Goal: Task Accomplishment & Management: Complete application form

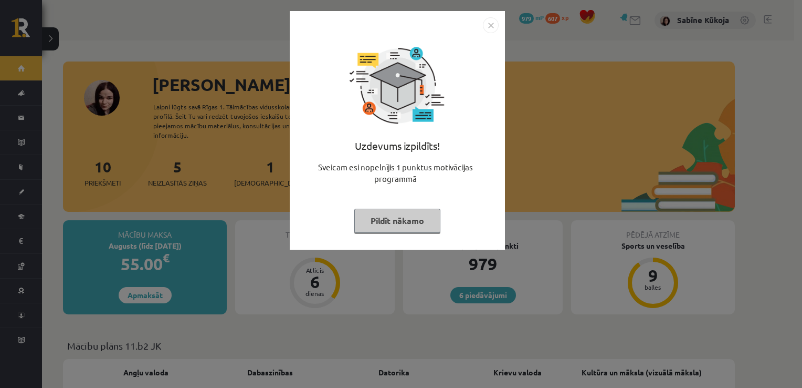
click at [382, 226] on button "Pildīt nākamo" at bounding box center [397, 220] width 86 height 24
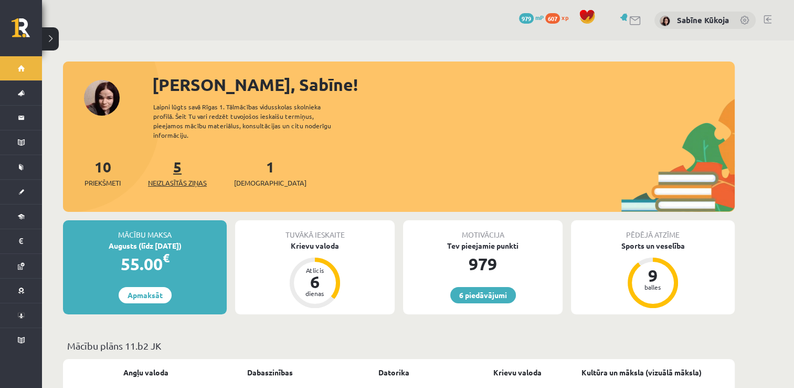
click at [192, 177] on span "Neizlasītās ziņas" at bounding box center [177, 182] width 59 height 11
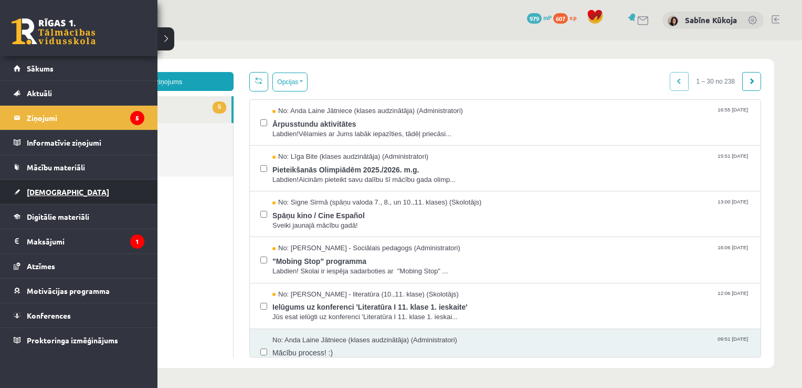
click at [42, 196] on link "[DEMOGRAPHIC_DATA]" at bounding box center [79, 192] width 131 height 24
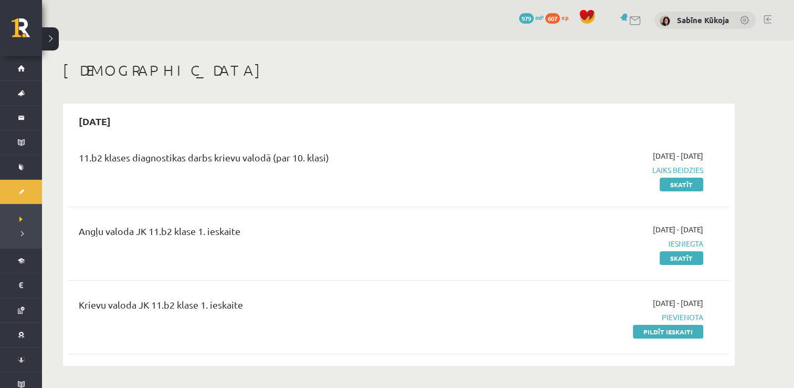
drag, startPoint x: 692, startPoint y: 332, endPoint x: 456, endPoint y: 47, distance: 369.6
click at [692, 332] on link "Pildīt ieskaiti" at bounding box center [668, 332] width 70 height 14
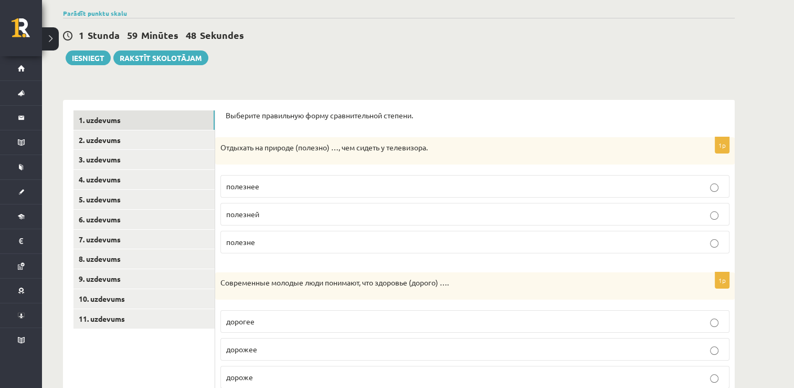
scroll to position [84, 0]
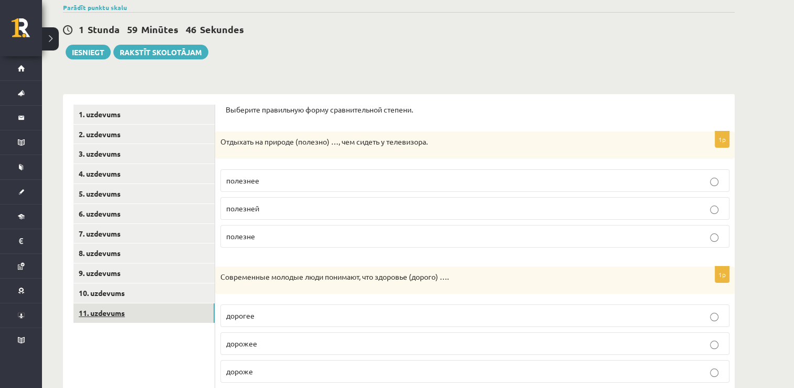
click at [160, 314] on link "11. uzdevums" at bounding box center [144, 312] width 141 height 19
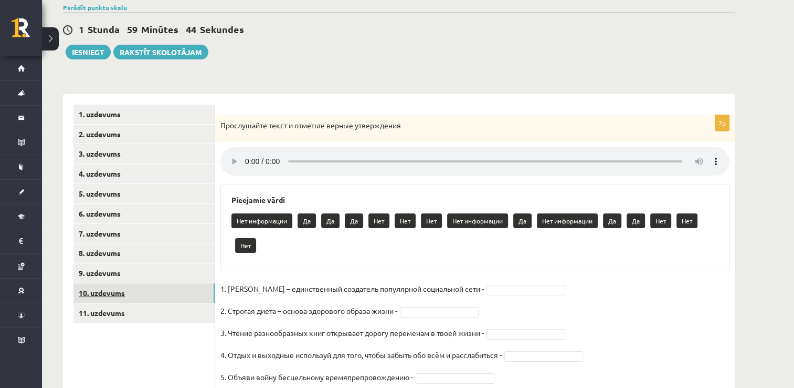
click at [149, 296] on link "10. uzdevums" at bounding box center [144, 292] width 141 height 19
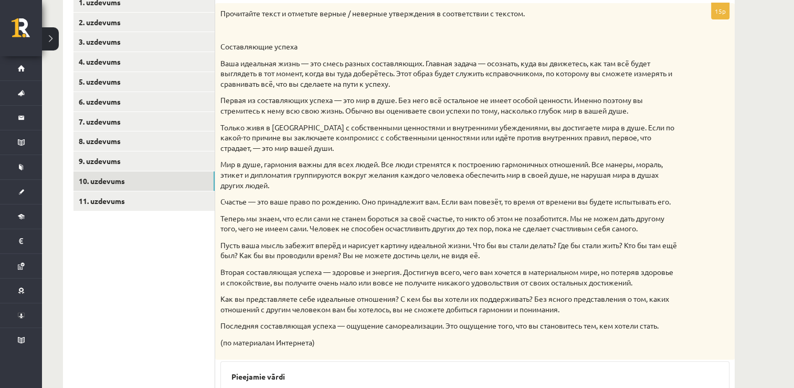
scroll to position [154, 0]
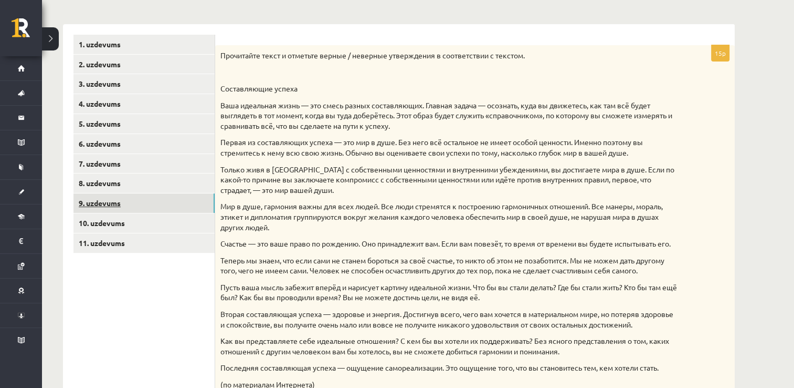
click at [156, 195] on link "9. uzdevums" at bounding box center [144, 202] width 141 height 19
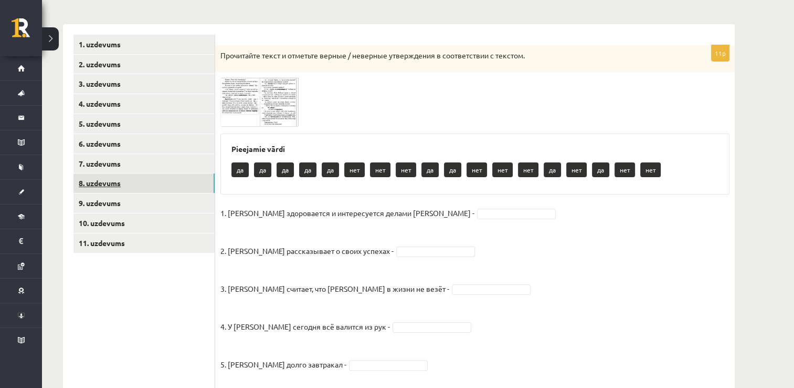
click at [152, 180] on link "8. uzdevums" at bounding box center [144, 182] width 141 height 19
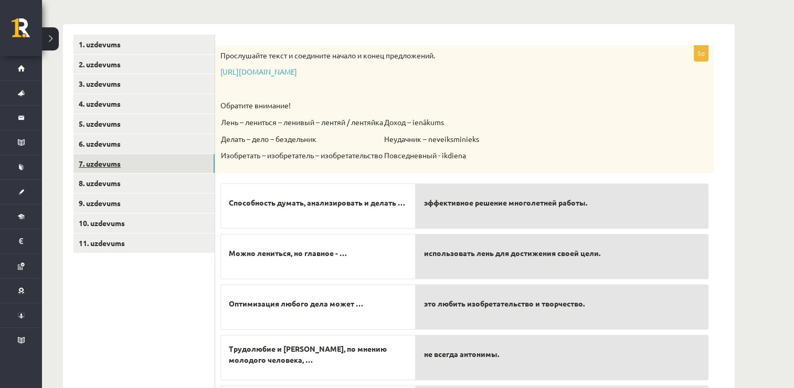
click at [151, 161] on link "7. uzdevums" at bounding box center [144, 163] width 141 height 19
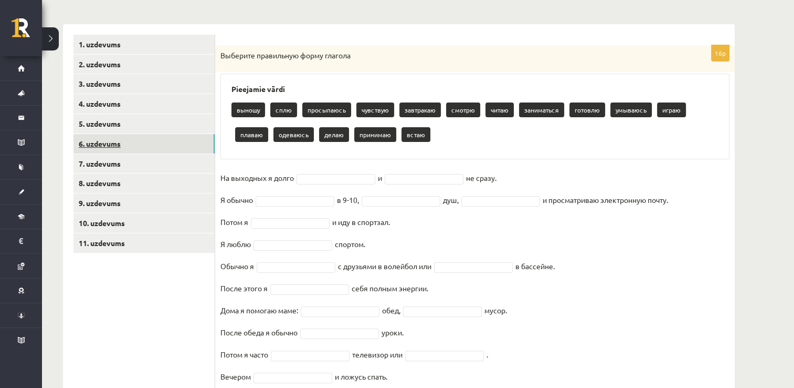
click at [150, 146] on link "6. uzdevums" at bounding box center [144, 143] width 141 height 19
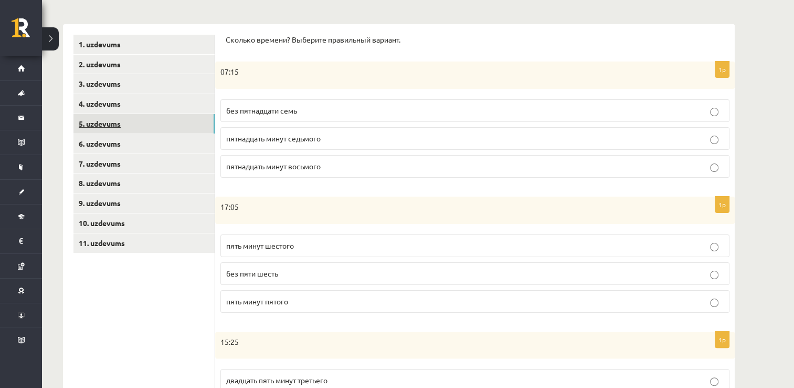
click at [145, 130] on link "5. uzdevums" at bounding box center [144, 123] width 141 height 19
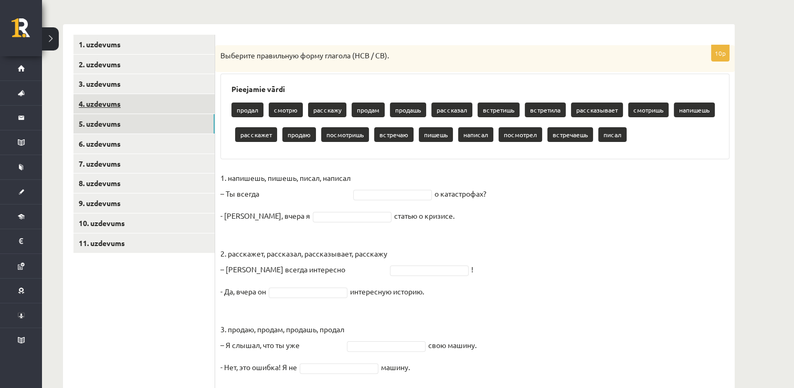
click at [143, 109] on link "4. uzdevums" at bounding box center [144, 103] width 141 height 19
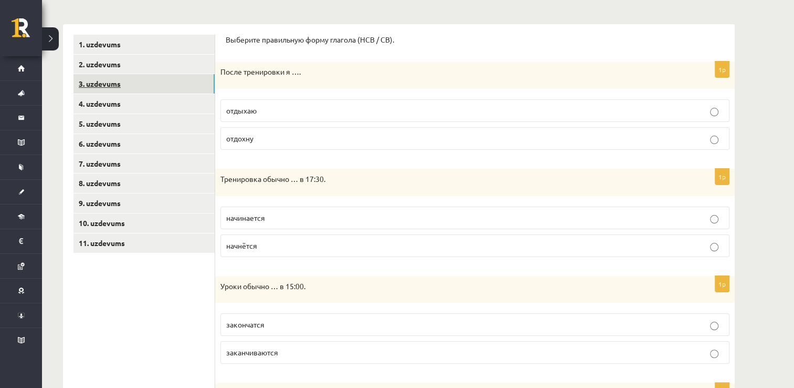
click at [141, 85] on link "3. uzdevums" at bounding box center [144, 83] width 141 height 19
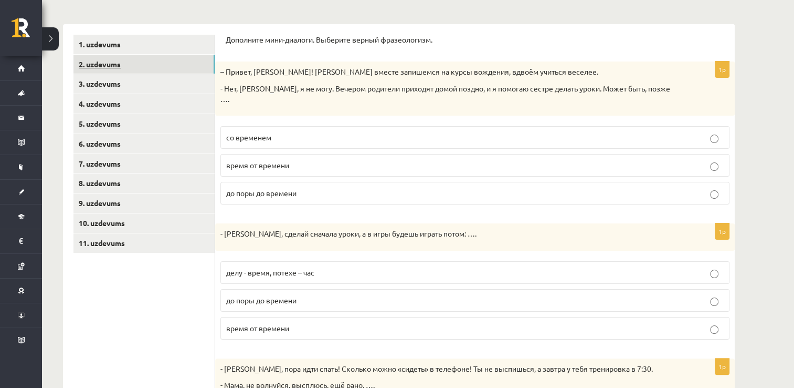
click at [141, 67] on link "2. uzdevums" at bounding box center [144, 64] width 141 height 19
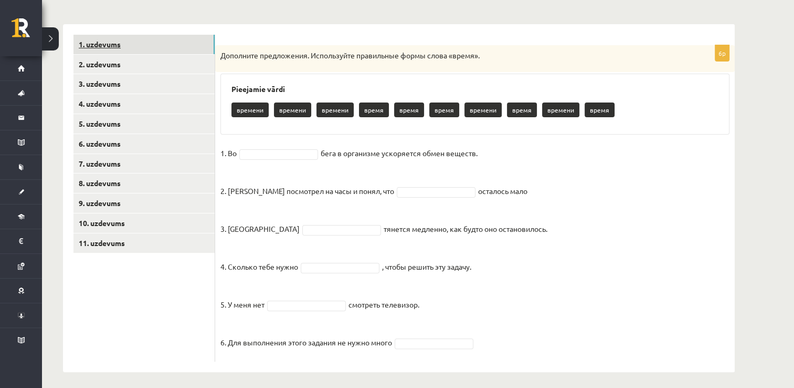
click at [141, 49] on link "1. uzdevums" at bounding box center [144, 44] width 141 height 19
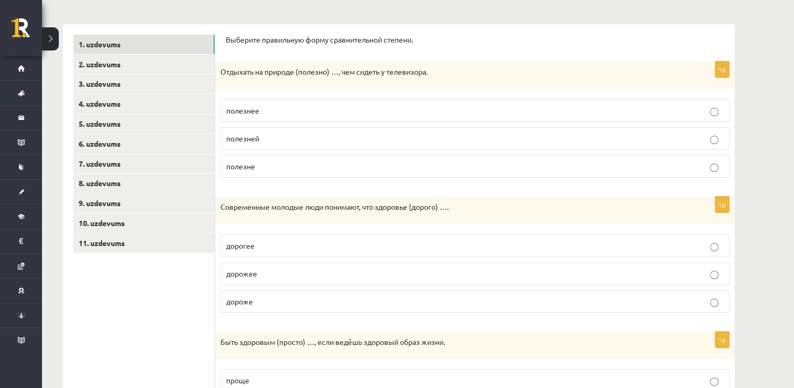
click at [707, 107] on p "полезнее" at bounding box center [475, 110] width 498 height 11
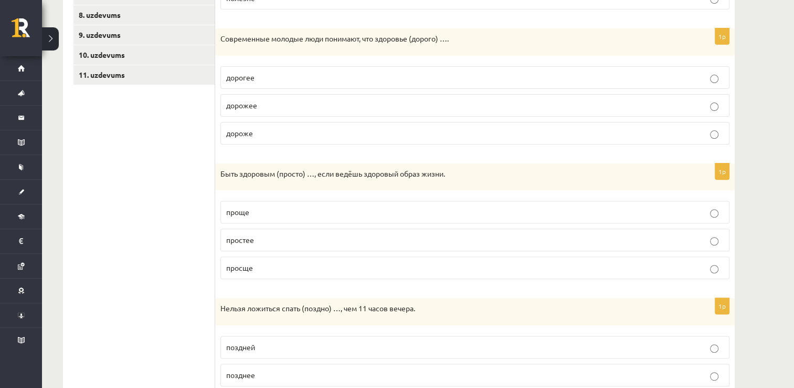
scroll to position [343, 0]
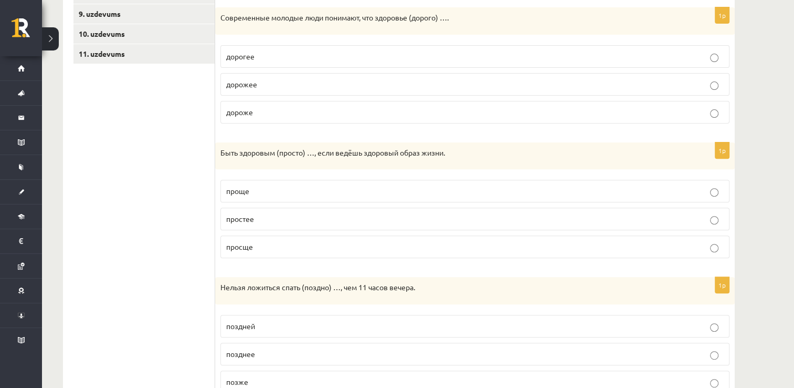
click at [451, 104] on label "дороже" at bounding box center [475, 112] width 509 height 23
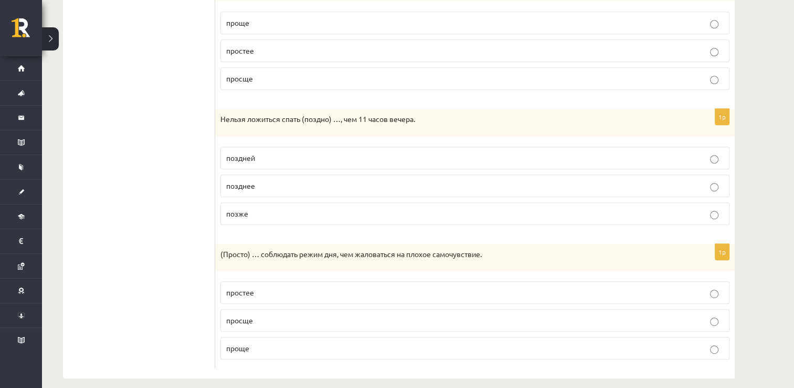
scroll to position [519, 0]
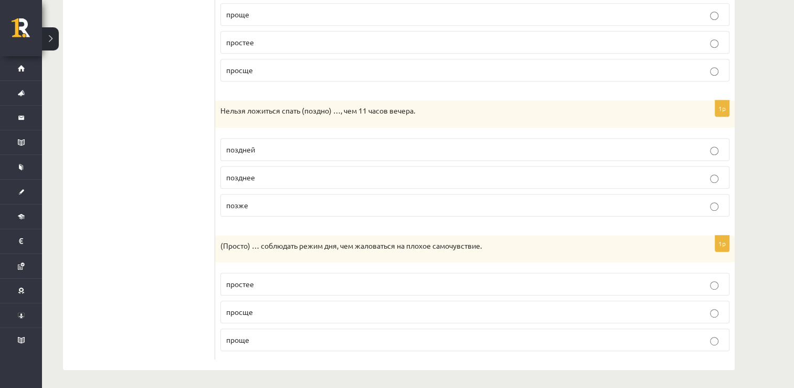
click at [653, 206] on p "позже" at bounding box center [475, 205] width 498 height 11
click at [551, 335] on p "проще" at bounding box center [475, 339] width 498 height 11
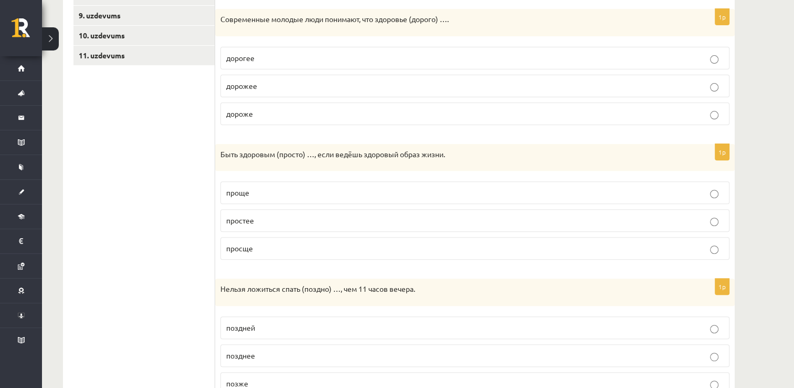
scroll to position [330, 0]
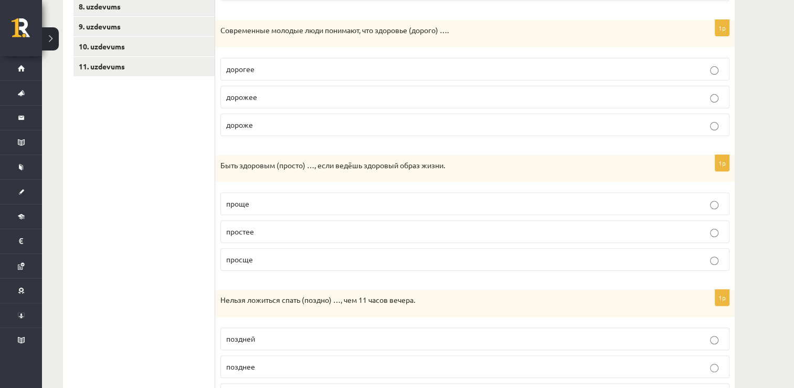
click at [595, 207] on label "проще" at bounding box center [475, 203] width 509 height 23
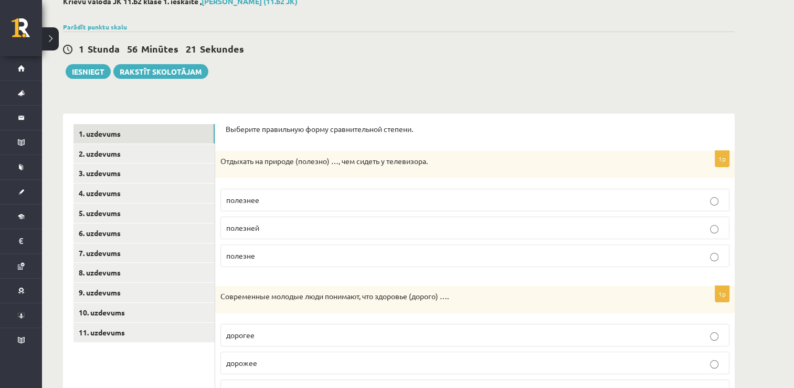
scroll to position [50, 0]
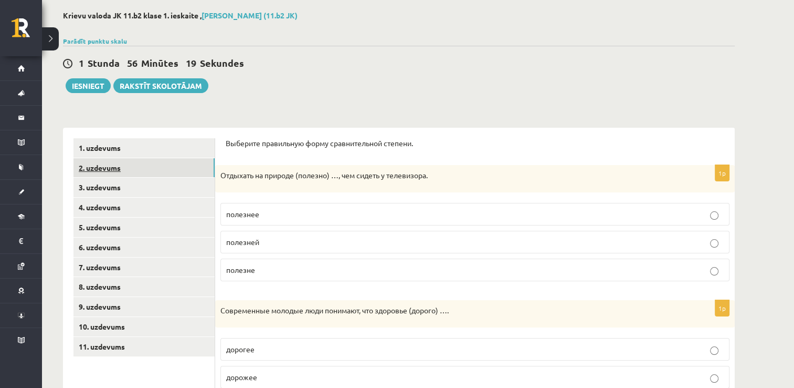
click at [166, 168] on link "2. uzdevums" at bounding box center [144, 167] width 141 height 19
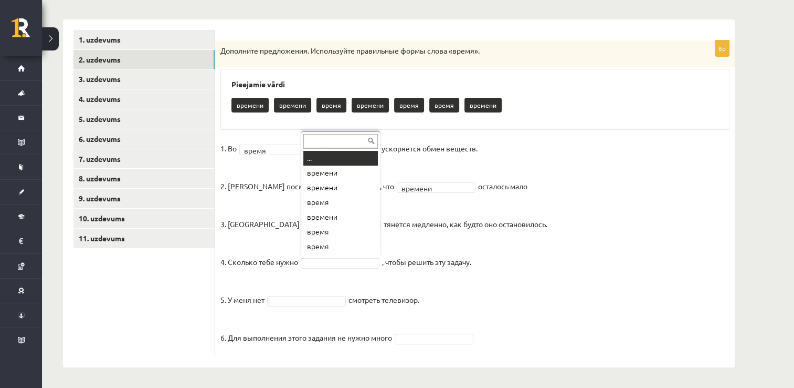
scroll to position [13, 0]
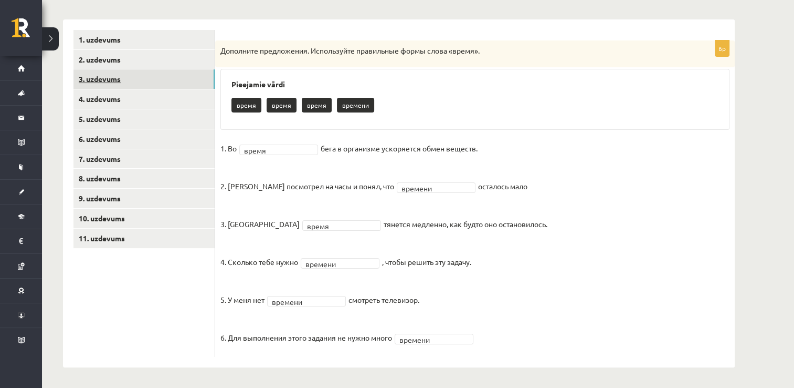
click at [192, 83] on link "3. uzdevums" at bounding box center [144, 78] width 141 height 19
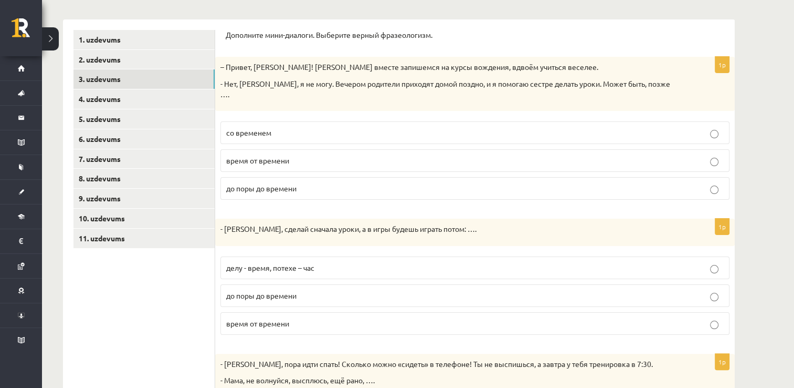
click at [355, 127] on p "со временем" at bounding box center [475, 132] width 498 height 11
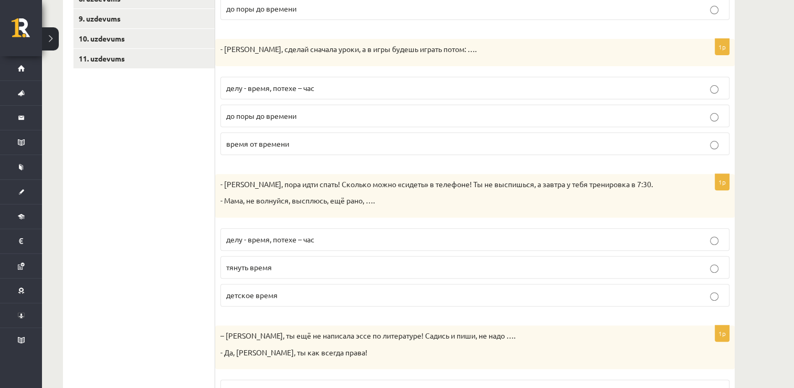
scroll to position [348, 0]
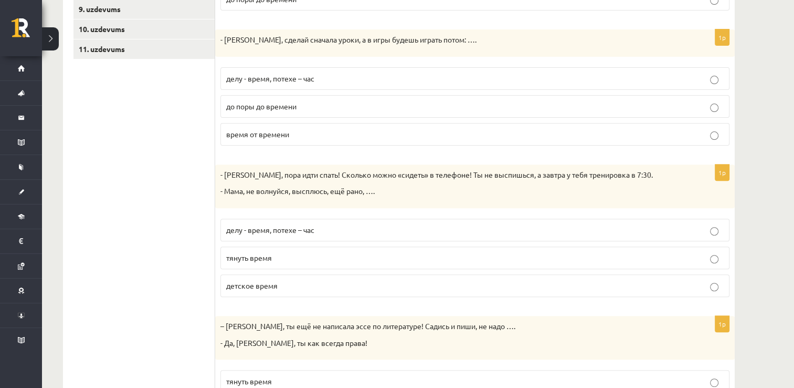
click at [538, 73] on p "делу - время, потехе – час" at bounding box center [475, 78] width 498 height 11
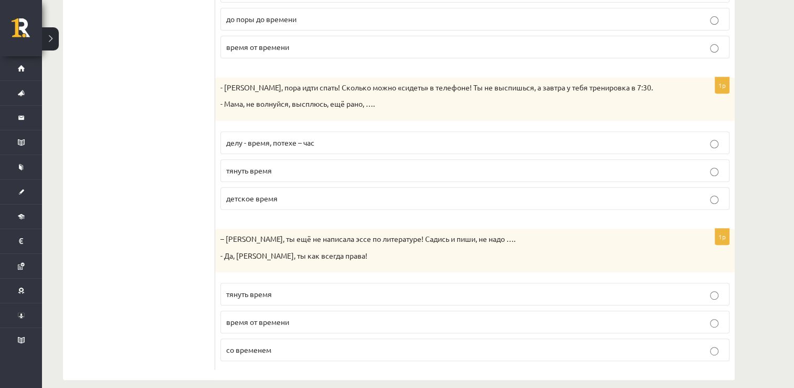
scroll to position [435, 0]
click at [537, 288] on p "тянуть время" at bounding box center [475, 293] width 498 height 11
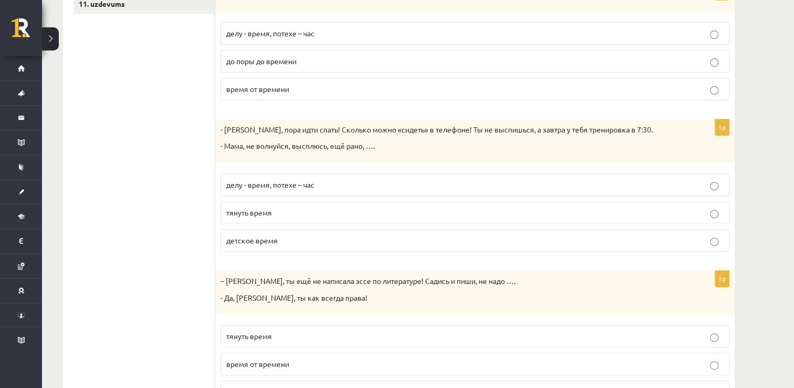
scroll to position [372, 0]
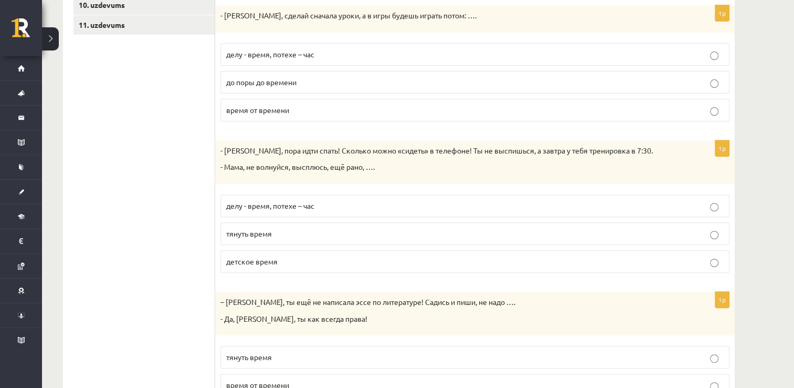
click at [359, 201] on label "делу - время, потехе – час" at bounding box center [475, 205] width 509 height 23
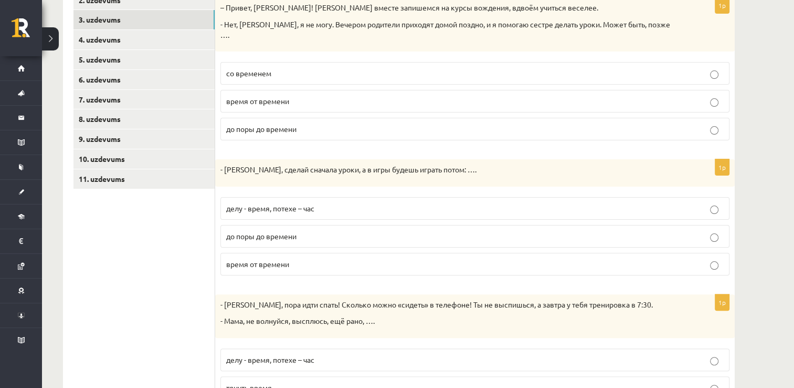
scroll to position [162, 0]
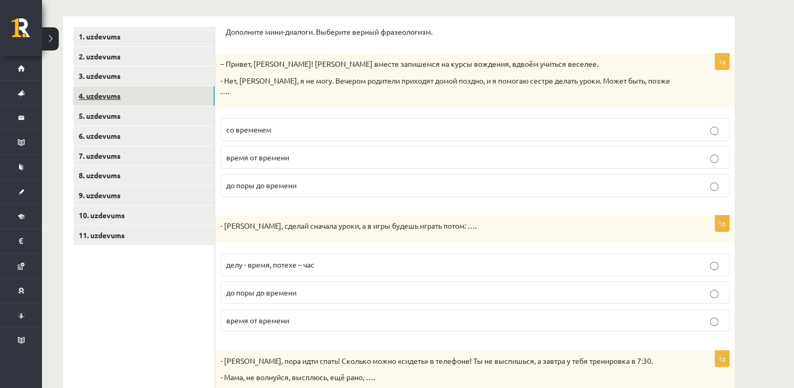
click at [170, 101] on link "4. uzdevums" at bounding box center [144, 95] width 141 height 19
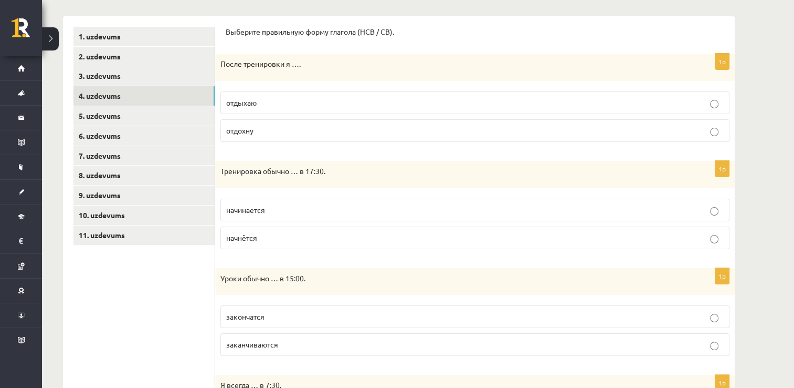
click at [275, 132] on p "отдохну" at bounding box center [475, 130] width 498 height 11
click at [350, 210] on p "начинается" at bounding box center [475, 209] width 498 height 11
click at [481, 346] on p "заканчиваются" at bounding box center [475, 344] width 498 height 11
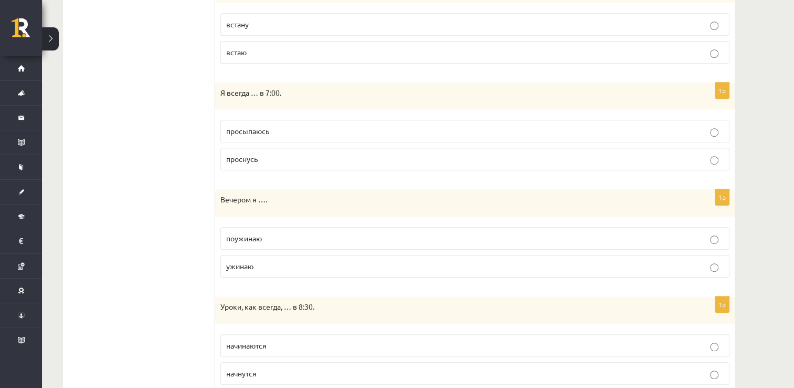
scroll to position [285, 0]
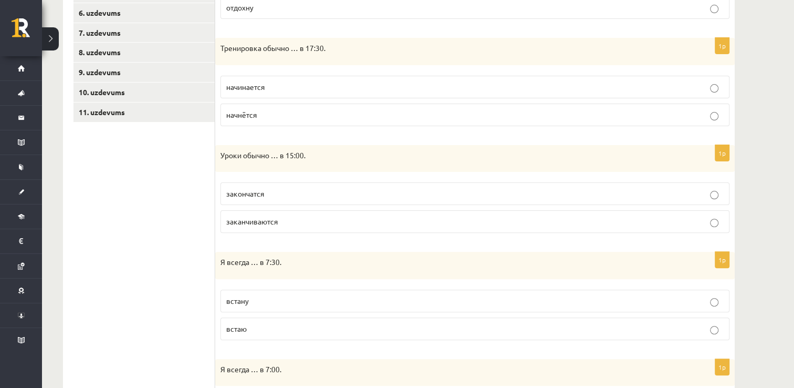
click at [351, 327] on p "встаю" at bounding box center [475, 328] width 498 height 11
click at [335, 229] on label "заканчиваются" at bounding box center [475, 221] width 509 height 23
click at [794, 382] on div "Krievu valoda JK 11.b2 klase 1. ieskaite , Sabīne Kūkoja (11.b2 JK) Parādīt pun…" at bounding box center [418, 281] width 752 height 1051
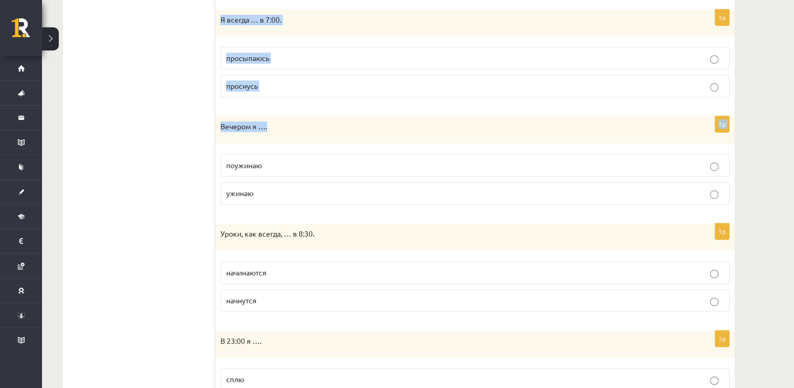
scroll to position [634, 0]
click at [630, 52] on p "просыпаюсь" at bounding box center [475, 57] width 498 height 11
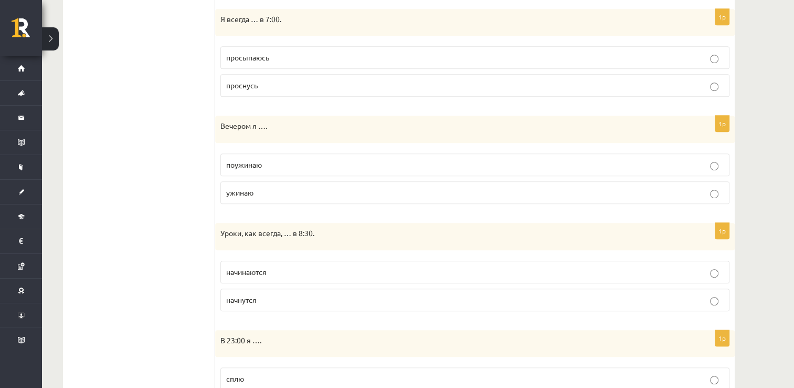
click at [642, 191] on p "ужинаю" at bounding box center [475, 192] width 498 height 11
click at [533, 276] on label "начинаются" at bounding box center [475, 271] width 509 height 23
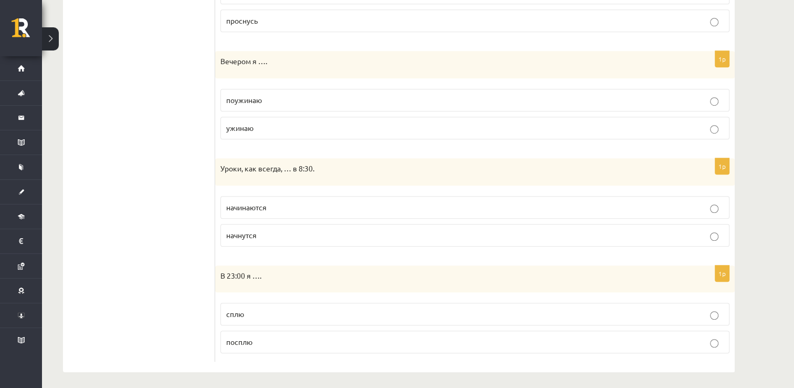
scroll to position [700, 0]
click at [540, 310] on p "сплю" at bounding box center [475, 312] width 498 height 11
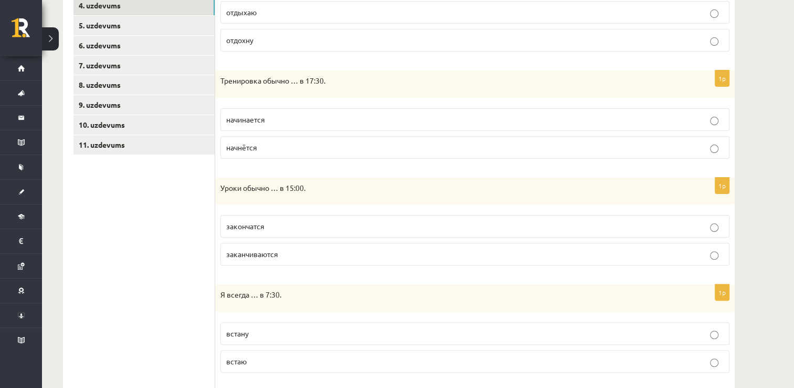
scroll to position [231, 0]
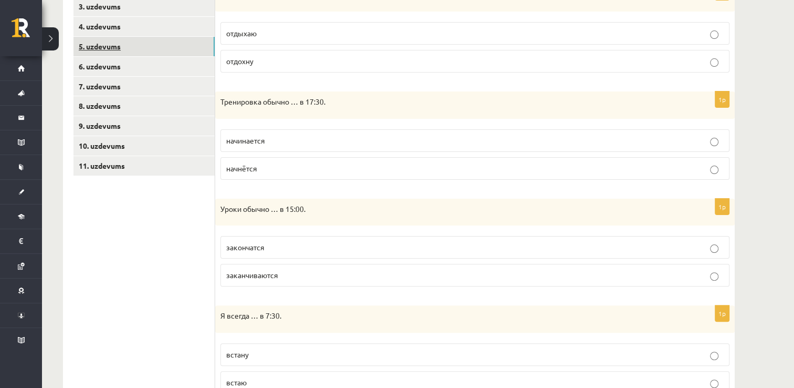
click at [132, 46] on link "5. uzdevums" at bounding box center [144, 46] width 141 height 19
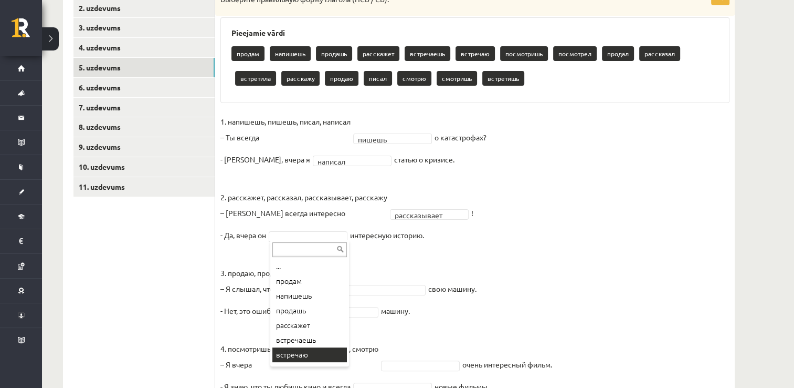
scroll to position [13, 0]
drag, startPoint x: 348, startPoint y: 357, endPoint x: 342, endPoint y: 360, distance: 6.6
click at [342, 360] on div "... продам напишешь продашь расскажет встречаешь встречаю посмотришь посмотрел …" at bounding box center [309, 303] width 79 height 126
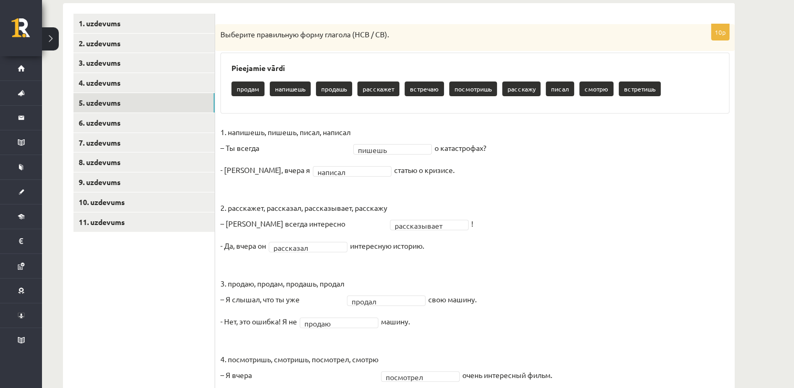
scroll to position [163, 0]
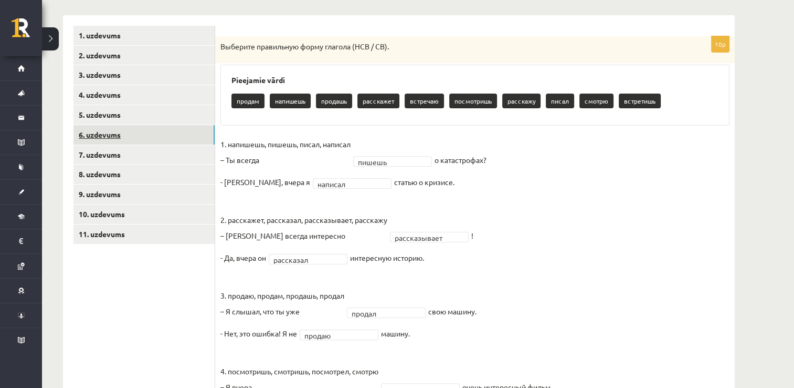
click at [115, 136] on link "6. uzdevums" at bounding box center [144, 134] width 141 height 19
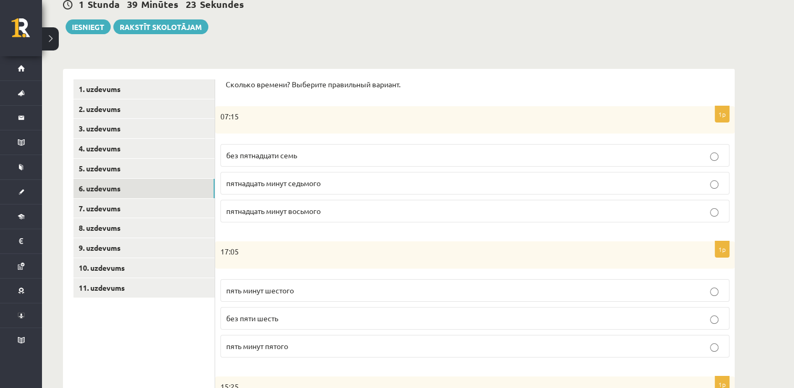
scroll to position [87, 0]
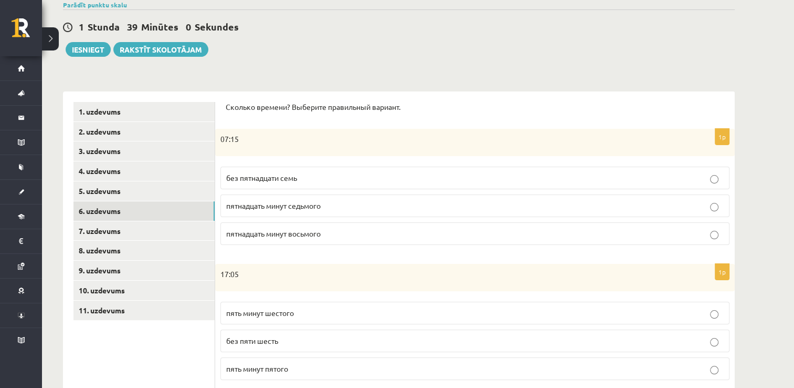
click at [622, 239] on label "пятнадцать минут восьмого" at bounding box center [475, 233] width 509 height 23
click at [505, 310] on p "пять минут шестого" at bounding box center [475, 312] width 498 height 11
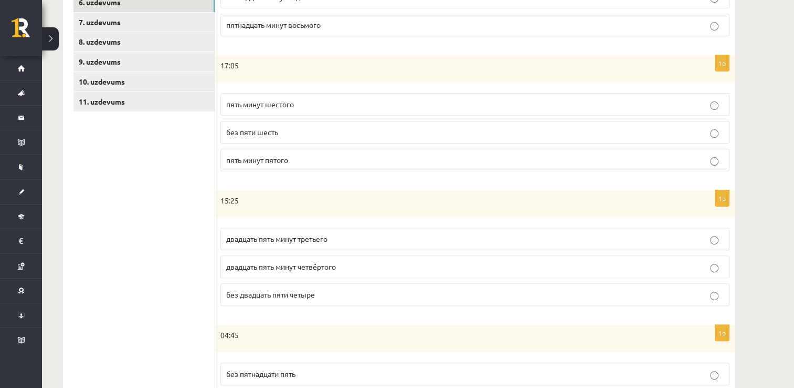
scroll to position [297, 0]
click at [453, 265] on p "двадцать пять минут четвёртого" at bounding box center [475, 264] width 498 height 11
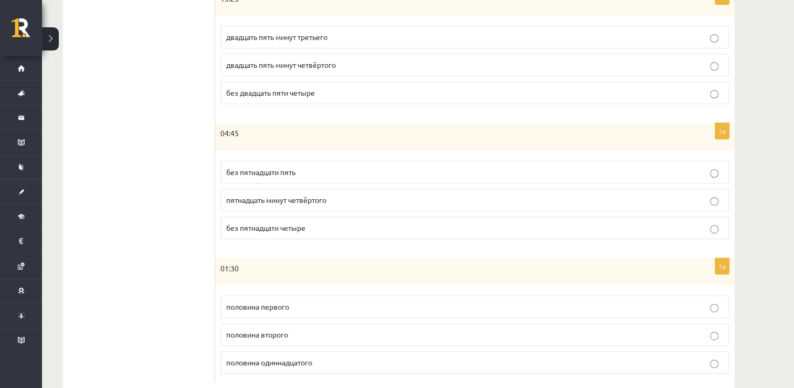
scroll to position [507, 0]
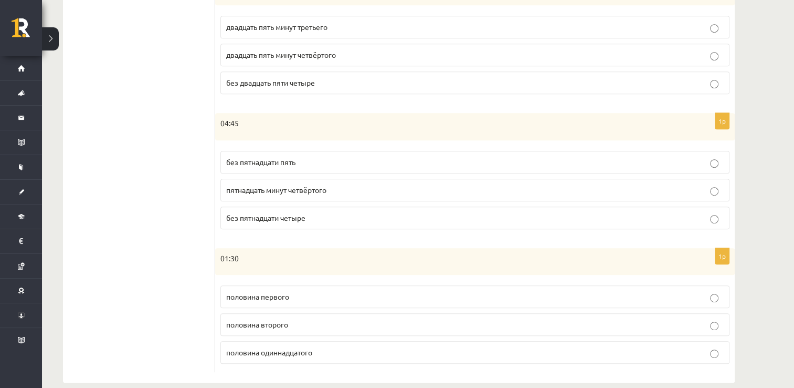
click at [614, 323] on p "половина второго" at bounding box center [475, 324] width 498 height 11
click at [381, 159] on p "без пятнадцати пять" at bounding box center [475, 161] width 498 height 11
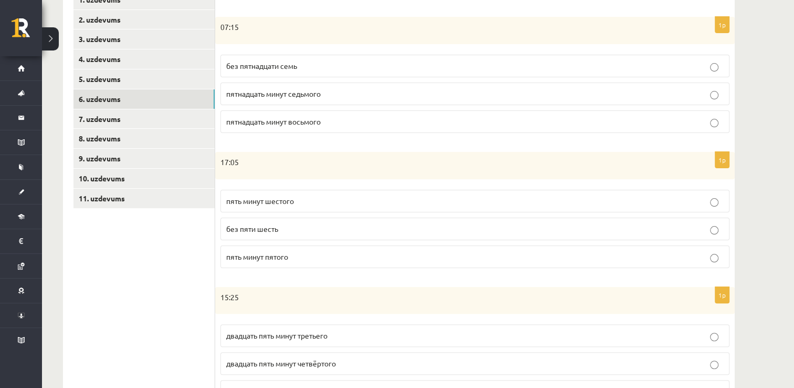
scroll to position [177, 0]
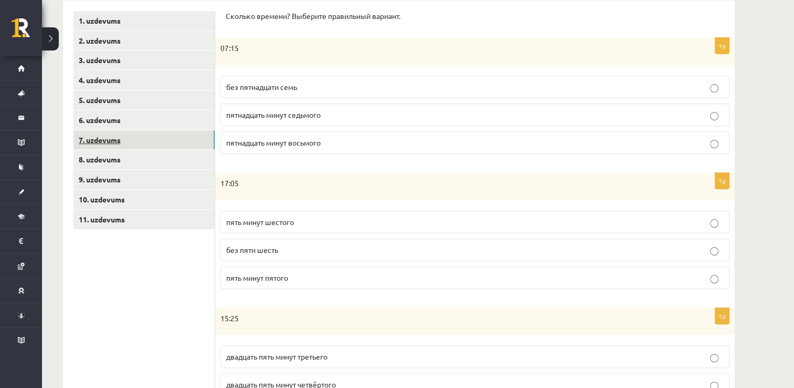
click at [96, 142] on link "7. uzdevums" at bounding box center [144, 139] width 141 height 19
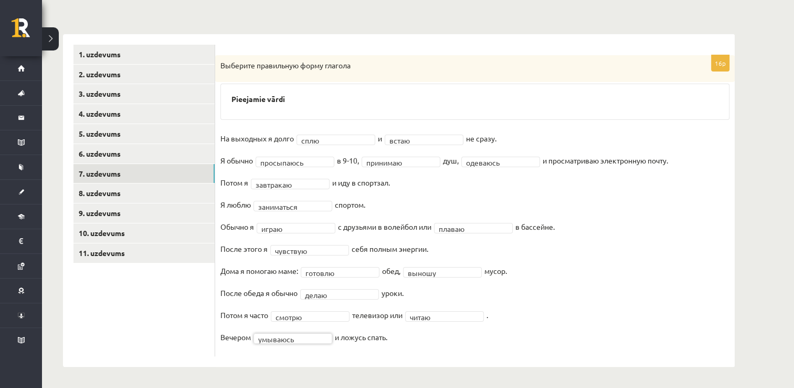
scroll to position [143, 0]
click at [174, 194] on link "8. uzdevums" at bounding box center [144, 193] width 141 height 19
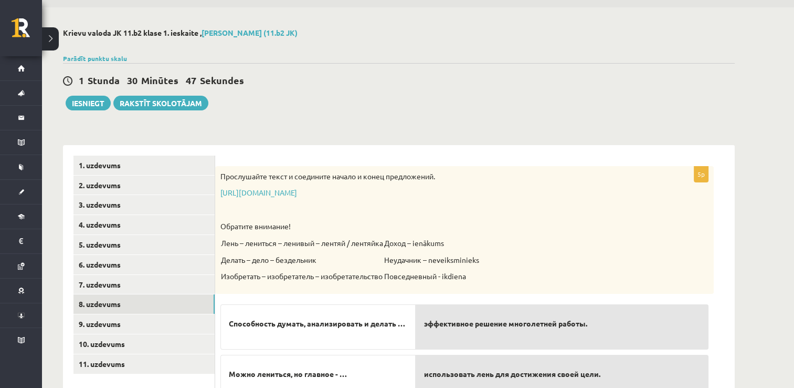
scroll to position [17, 0]
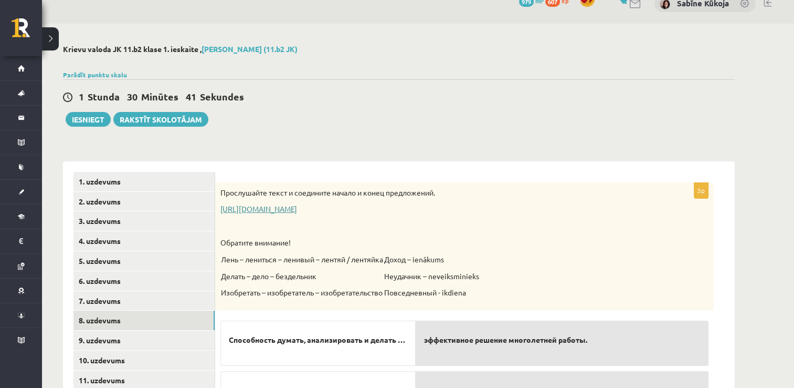
click at [297, 206] on link "https://www.zvaigzne.lv/upload/audio/100Urokov/2/49%202.mp3" at bounding box center [259, 208] width 77 height 9
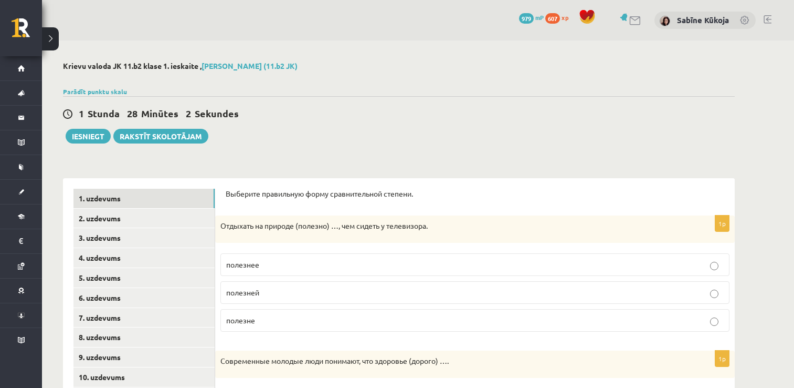
scroll to position [15, 0]
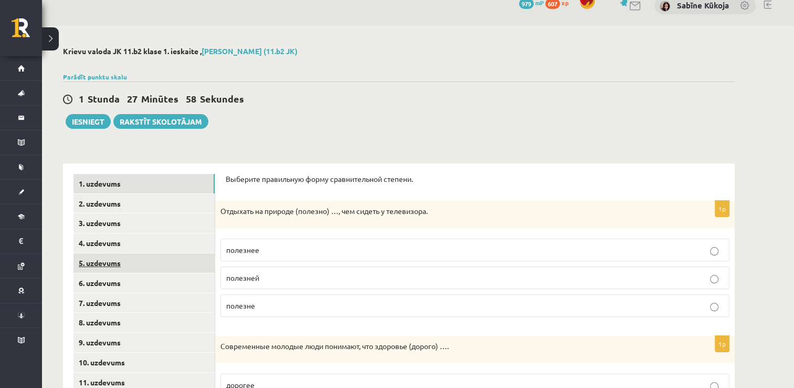
click at [121, 265] on link "5. uzdevums" at bounding box center [144, 262] width 141 height 19
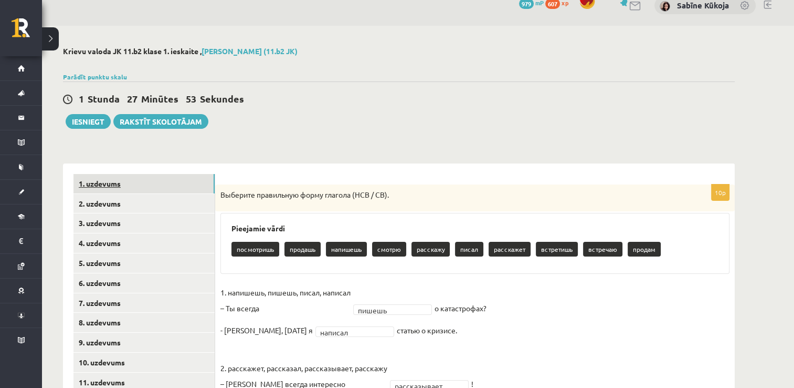
click at [132, 186] on link "1. uzdevums" at bounding box center [144, 183] width 141 height 19
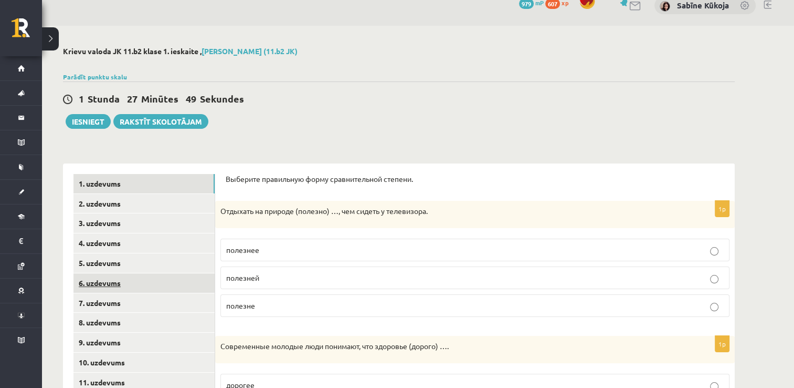
click at [93, 278] on link "6. uzdevums" at bounding box center [144, 282] width 141 height 19
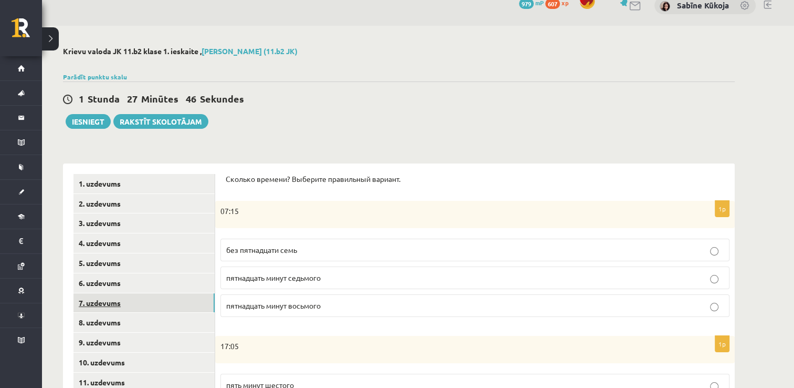
click at [101, 300] on link "7. uzdevums" at bounding box center [144, 302] width 141 height 19
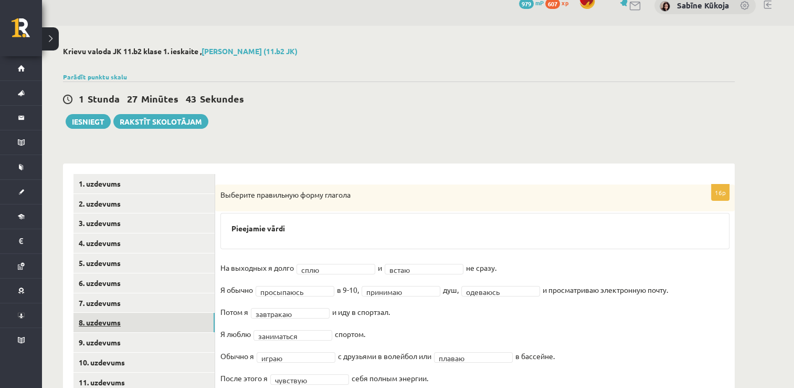
click at [93, 320] on link "8. uzdevums" at bounding box center [144, 321] width 141 height 19
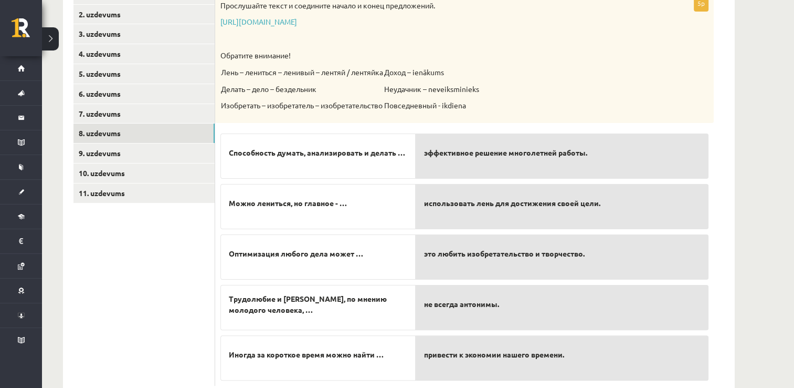
scroll to position [183, 0]
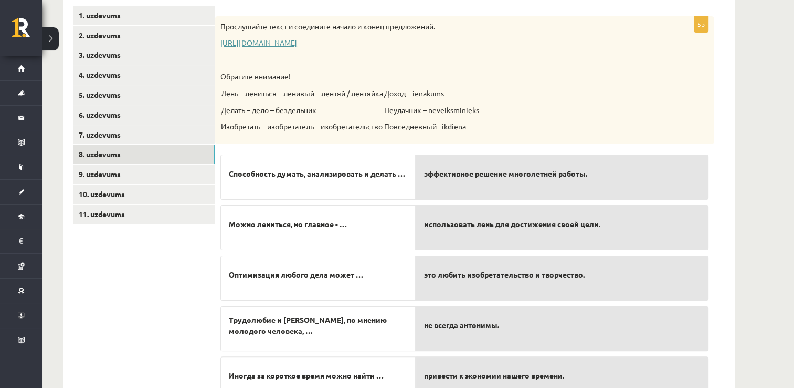
click at [297, 41] on link "https://www.zvaigzne.lv/upload/audio/100Urokov/2/49%202.mp3" at bounding box center [259, 42] width 77 height 9
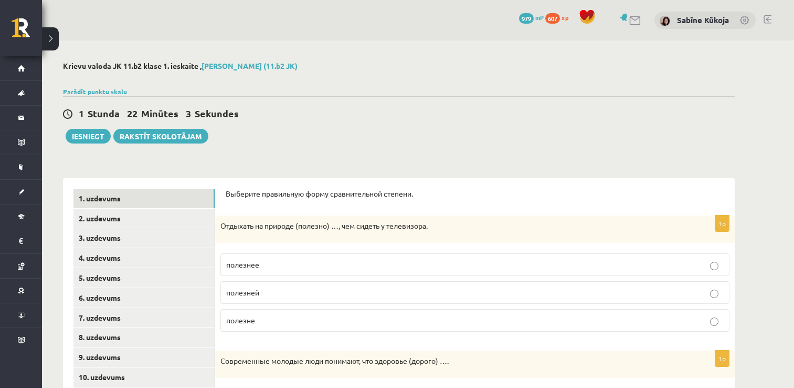
scroll to position [183, 0]
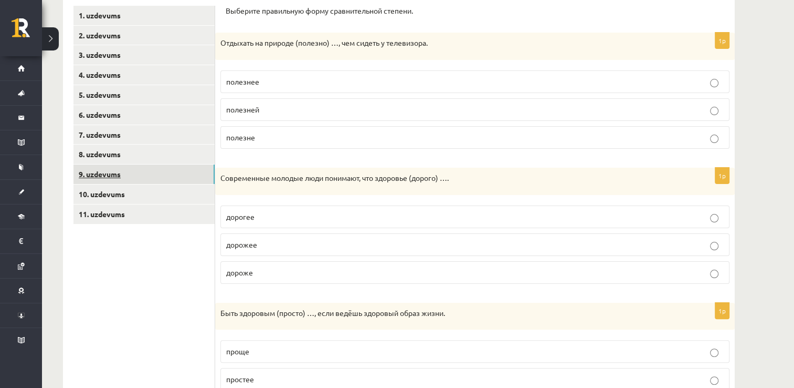
click at [108, 170] on link "9. uzdevums" at bounding box center [144, 173] width 141 height 19
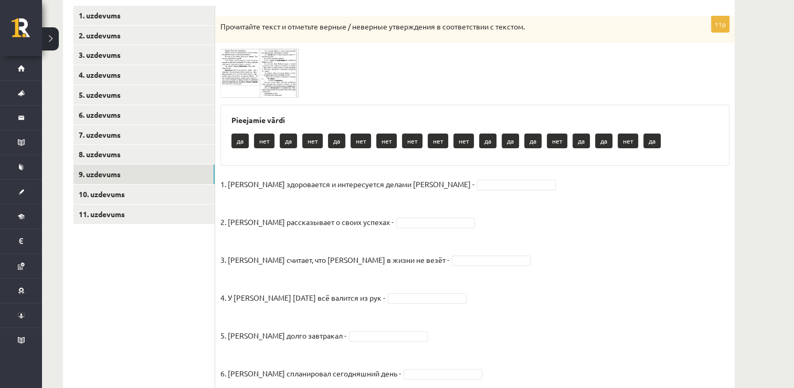
click at [240, 73] on img at bounding box center [260, 72] width 79 height 49
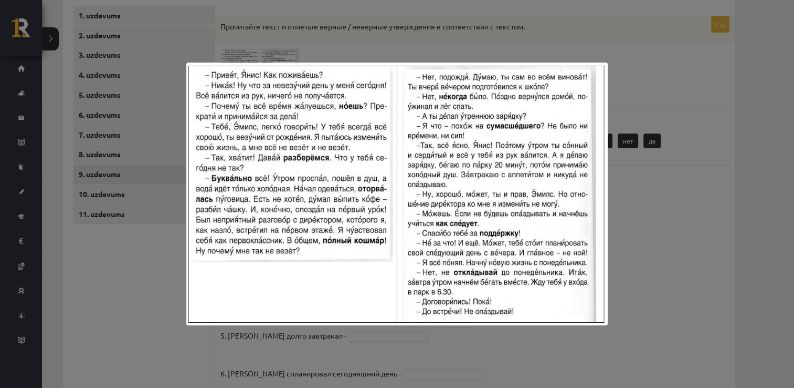
click at [240, 73] on img at bounding box center [396, 193] width 421 height 263
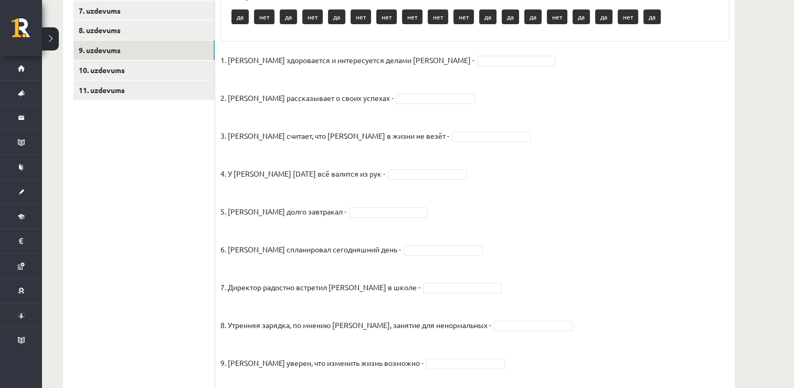
scroll to position [297, 0]
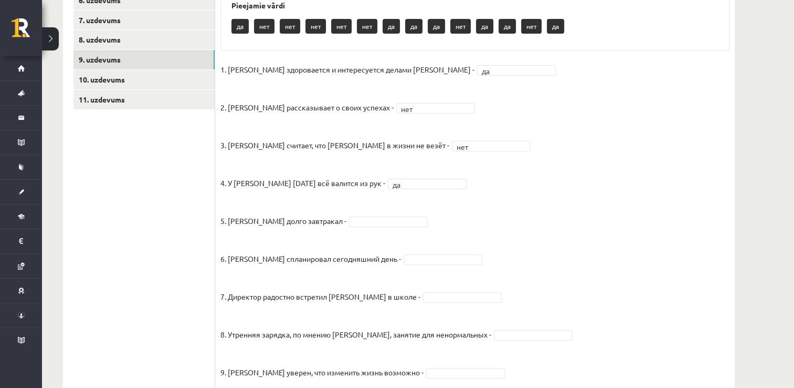
click at [391, 219] on span at bounding box center [389, 220] width 84 height 9
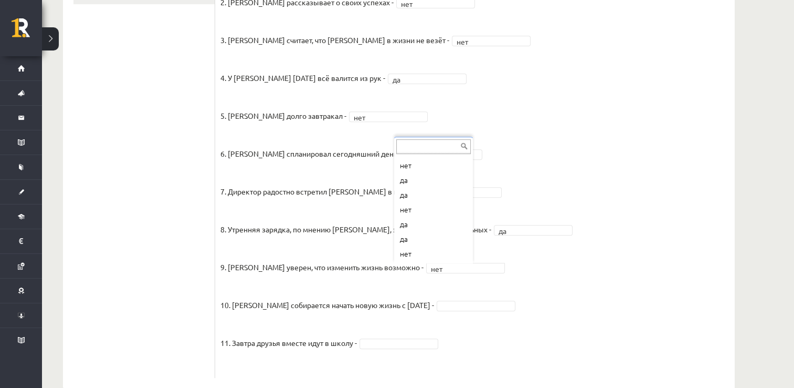
scroll to position [27, 0]
click at [411, 260] on div "... нет да да нет да да нет да да" at bounding box center [433, 200] width 79 height 127
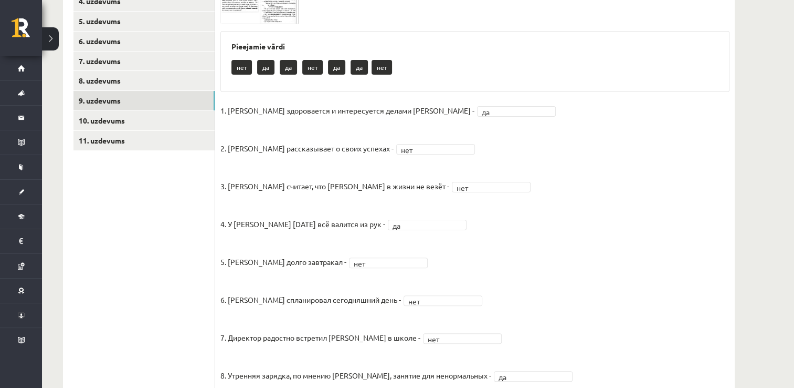
scroll to position [255, 0]
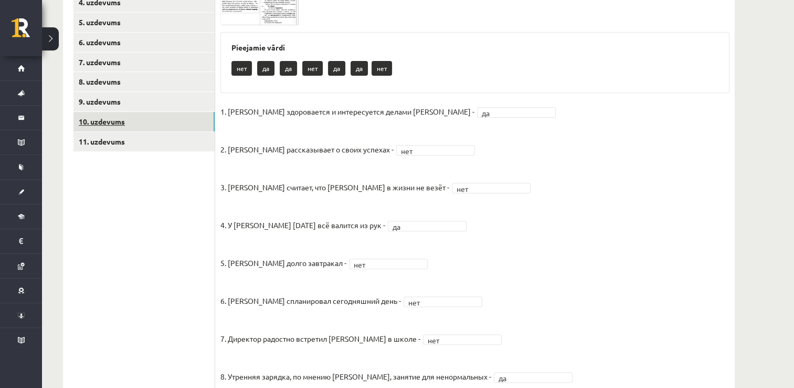
click at [152, 119] on link "10. uzdevums" at bounding box center [144, 121] width 141 height 19
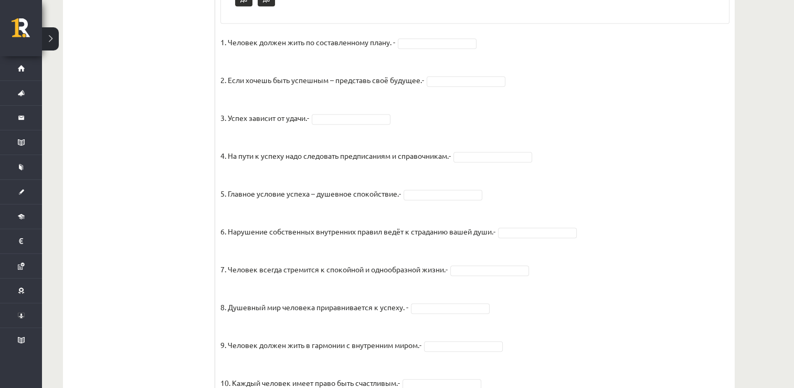
scroll to position [527, 0]
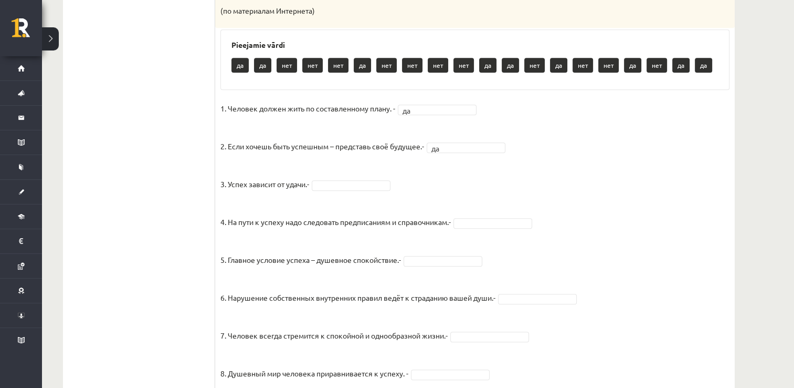
click at [401, 192] on fieldset "1. Человек должен жить по составленному плану. - да ** 2. Если хочешь быть успе…" at bounding box center [475, 375] width 509 height 551
click at [396, 194] on fieldset "1. Человек должен жить по составленному плану. - да ** 2. Если хочешь быть успе…" at bounding box center [475, 375] width 509 height 551
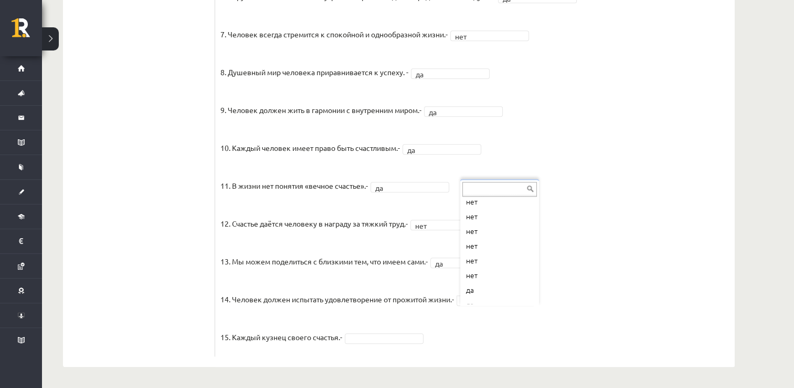
scroll to position [42, 0]
click at [456, 332] on fieldset "1. Человек должен жить по составленному плану. - да ** 2. Если хочешь быть успе…" at bounding box center [475, 74] width 509 height 551
click at [456, 341] on fieldset "1. Человек должен жить по составленному плану. - да ** 2. Если хочешь быть успе…" at bounding box center [475, 74] width 509 height 551
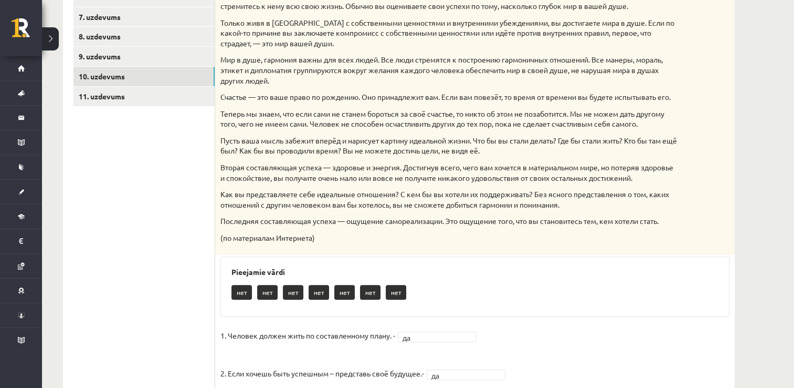
scroll to position [292, 0]
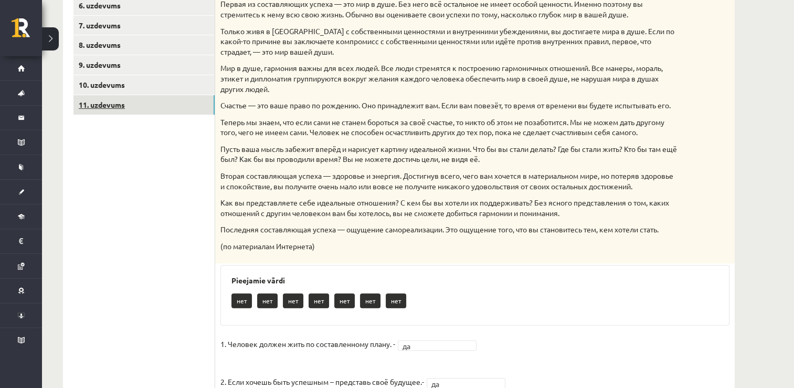
click at [116, 113] on link "11. uzdevums" at bounding box center [144, 104] width 141 height 19
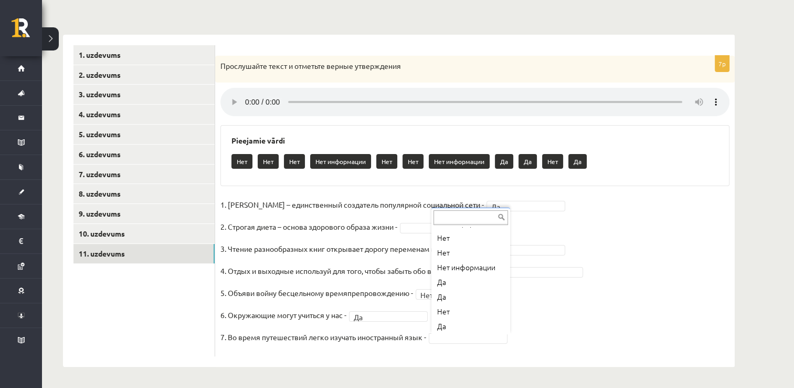
scroll to position [71, 0]
click at [522, 278] on fieldset "**********" at bounding box center [475, 273] width 509 height 154
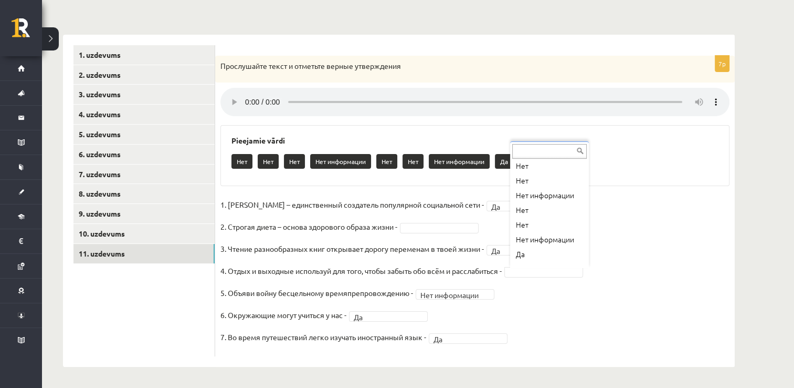
scroll to position [42, 0]
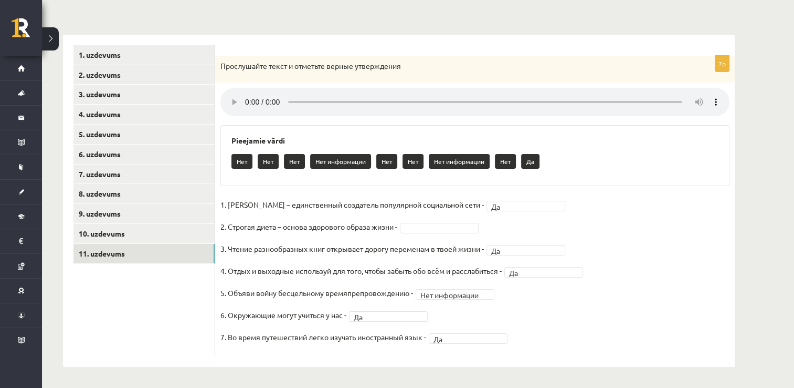
click at [552, 242] on fieldset "**********" at bounding box center [475, 273] width 509 height 154
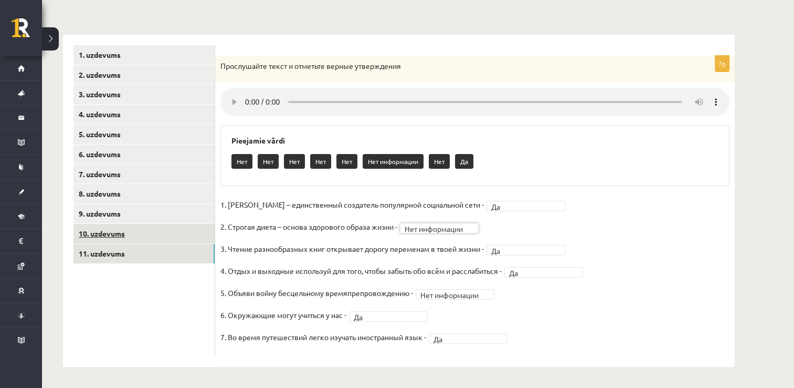
click at [159, 236] on link "10. uzdevums" at bounding box center [144, 233] width 141 height 19
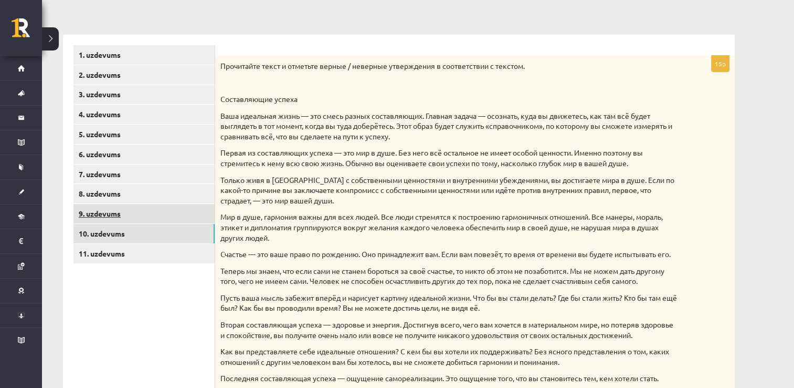
click at [152, 215] on link "9. uzdevums" at bounding box center [144, 213] width 141 height 19
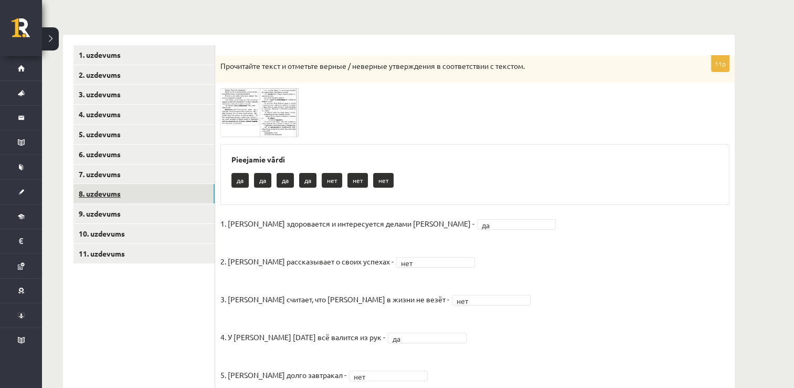
click at [148, 188] on link "8. uzdevums" at bounding box center [144, 193] width 141 height 19
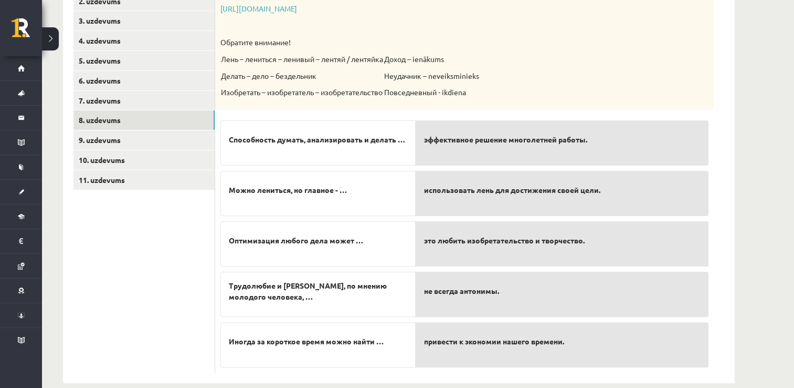
scroll to position [227, 0]
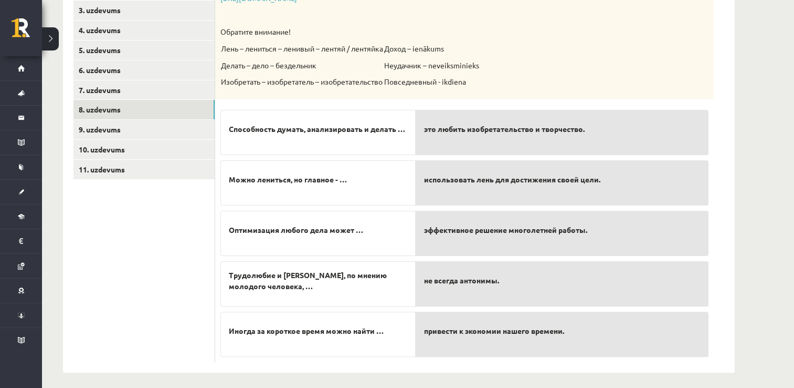
click at [574, 236] on p "эффективное решение многолетней работы." at bounding box center [562, 230] width 276 height 22
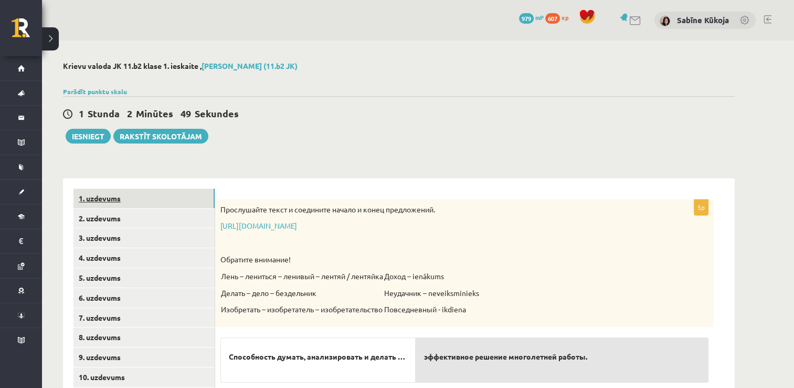
click at [167, 197] on link "1. uzdevums" at bounding box center [144, 198] width 141 height 19
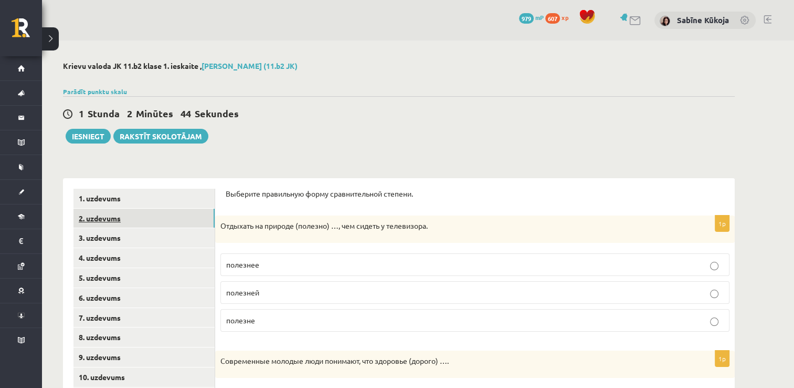
click at [126, 212] on link "2. uzdevums" at bounding box center [144, 217] width 141 height 19
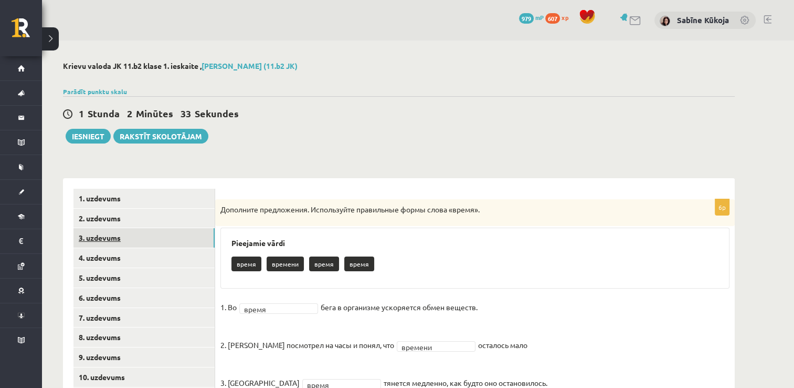
click at [122, 236] on link "3. uzdevums" at bounding box center [144, 237] width 141 height 19
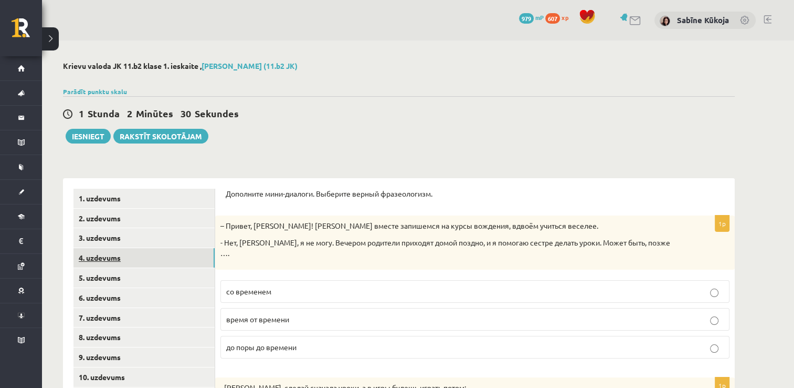
click at [111, 255] on link "4. uzdevums" at bounding box center [144, 257] width 141 height 19
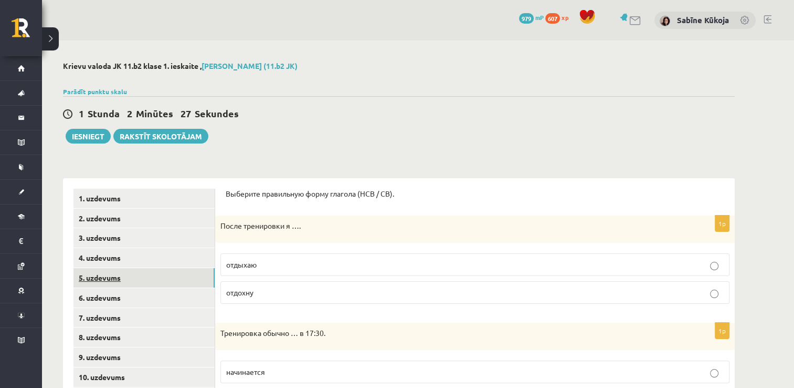
click at [103, 275] on link "5. uzdevums" at bounding box center [144, 277] width 141 height 19
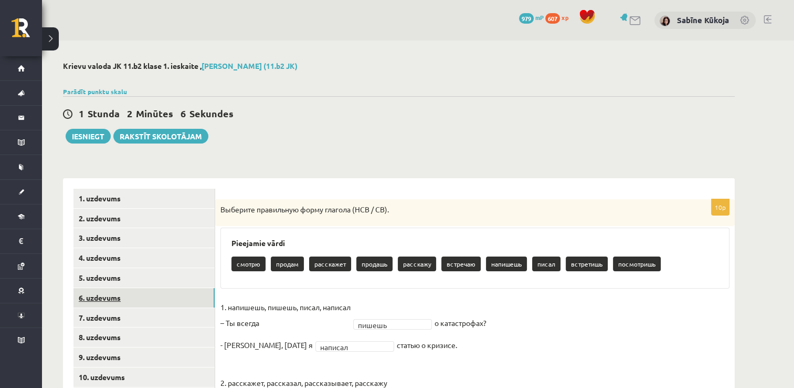
click at [96, 296] on link "6. uzdevums" at bounding box center [144, 297] width 141 height 19
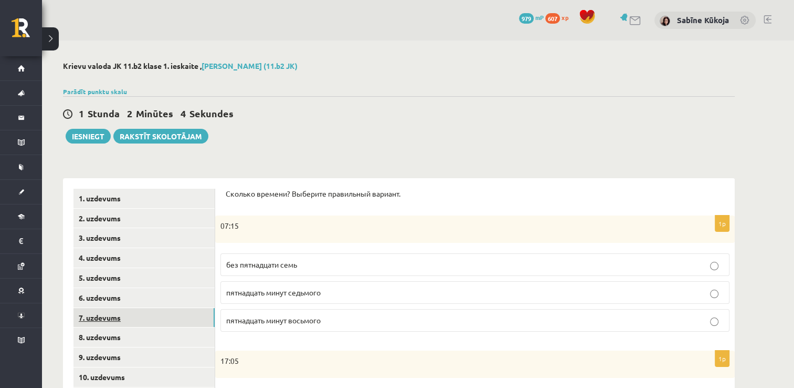
click at [96, 314] on link "7. uzdevums" at bounding box center [144, 317] width 141 height 19
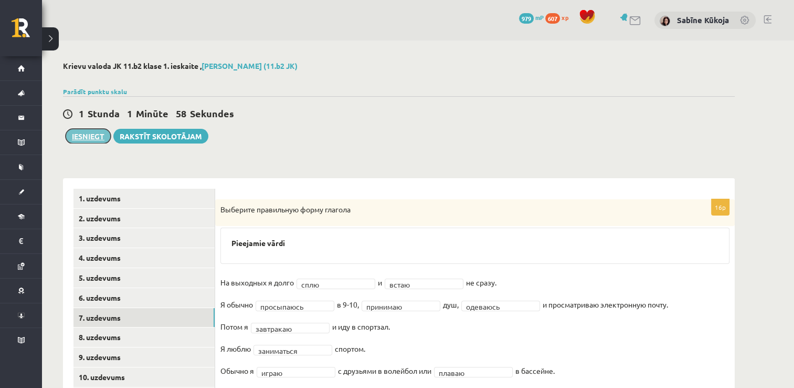
click at [84, 130] on button "Iesniegt" at bounding box center [88, 136] width 45 height 15
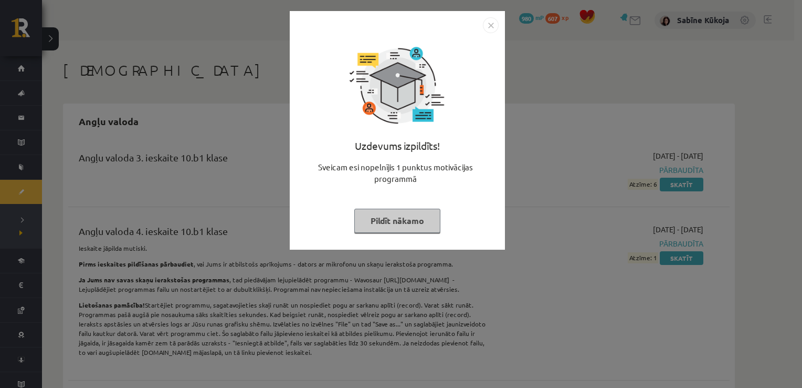
click at [382, 217] on button "Pildīt nākamo" at bounding box center [397, 220] width 86 height 24
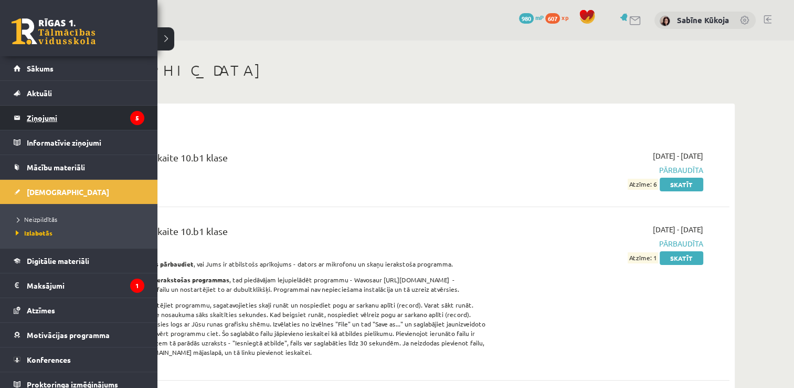
click at [39, 110] on legend "Ziņojumi 5" at bounding box center [86, 118] width 118 height 24
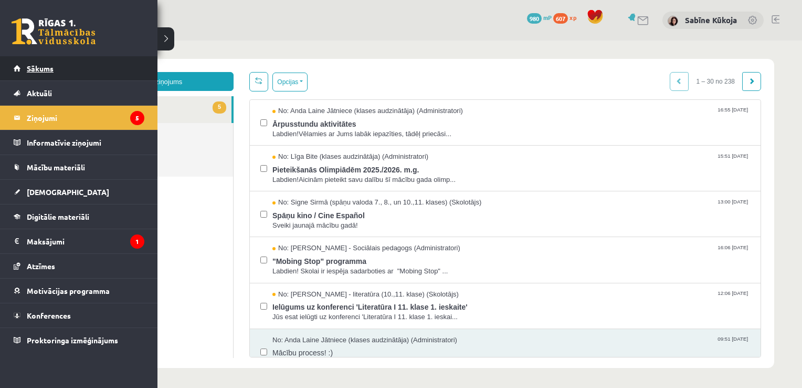
click at [33, 71] on span "Sākums" at bounding box center [40, 68] width 27 height 9
